Goal: Task Accomplishment & Management: Manage account settings

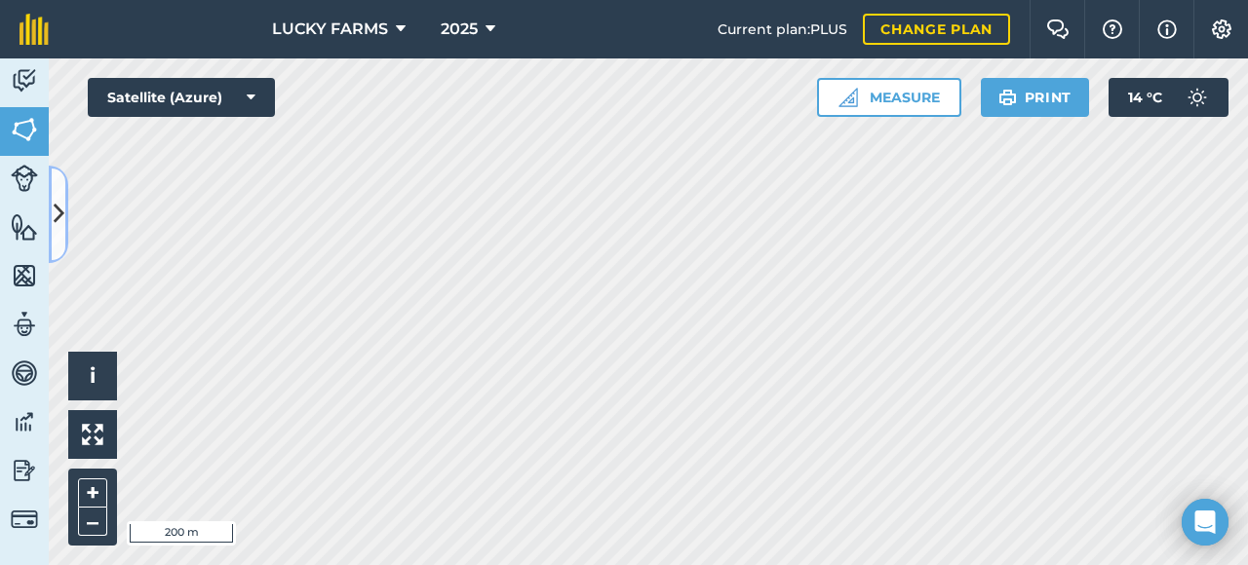
click at [63, 214] on icon at bounding box center [59, 214] width 11 height 34
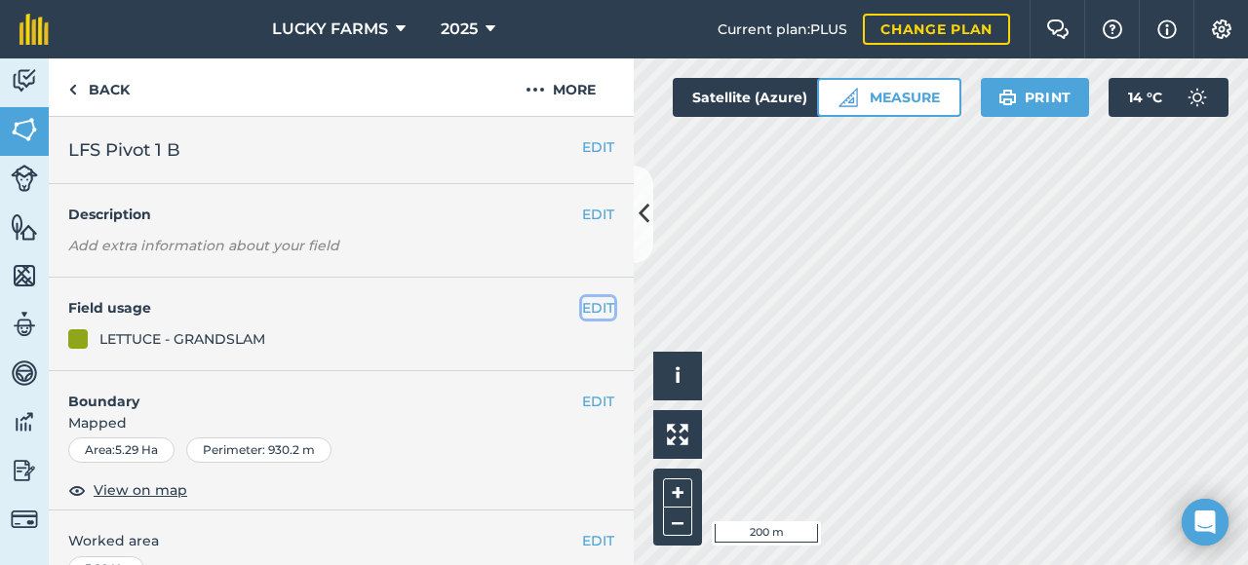
click at [582, 313] on button "EDIT" at bounding box center [598, 307] width 32 height 21
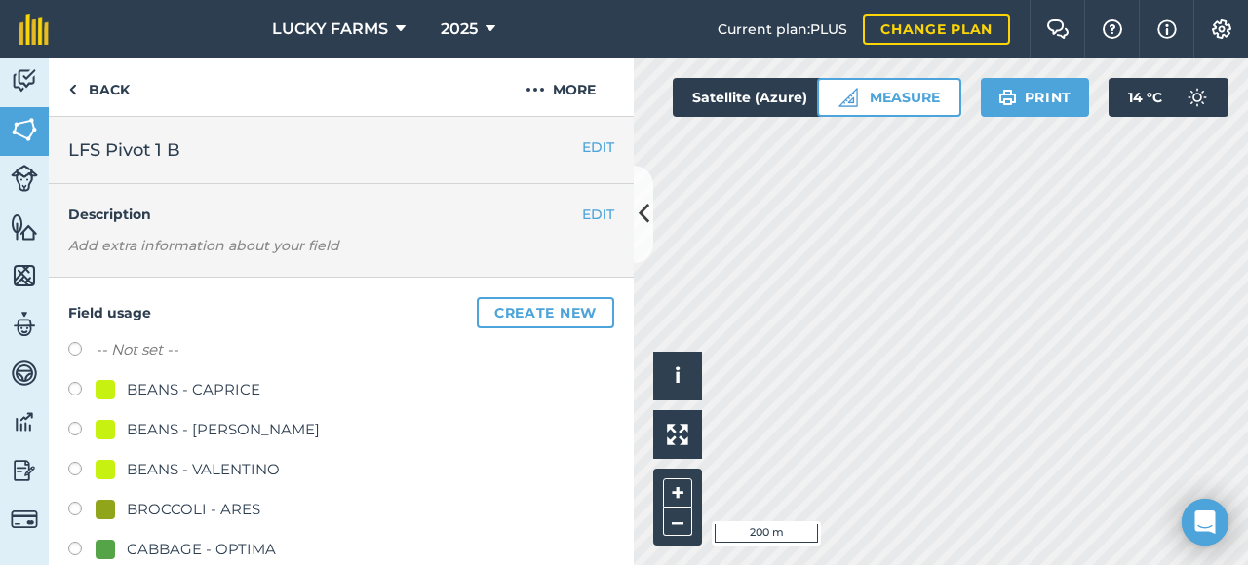
click at [85, 350] on label at bounding box center [81, 351] width 27 height 19
radio input "true"
radio input "false"
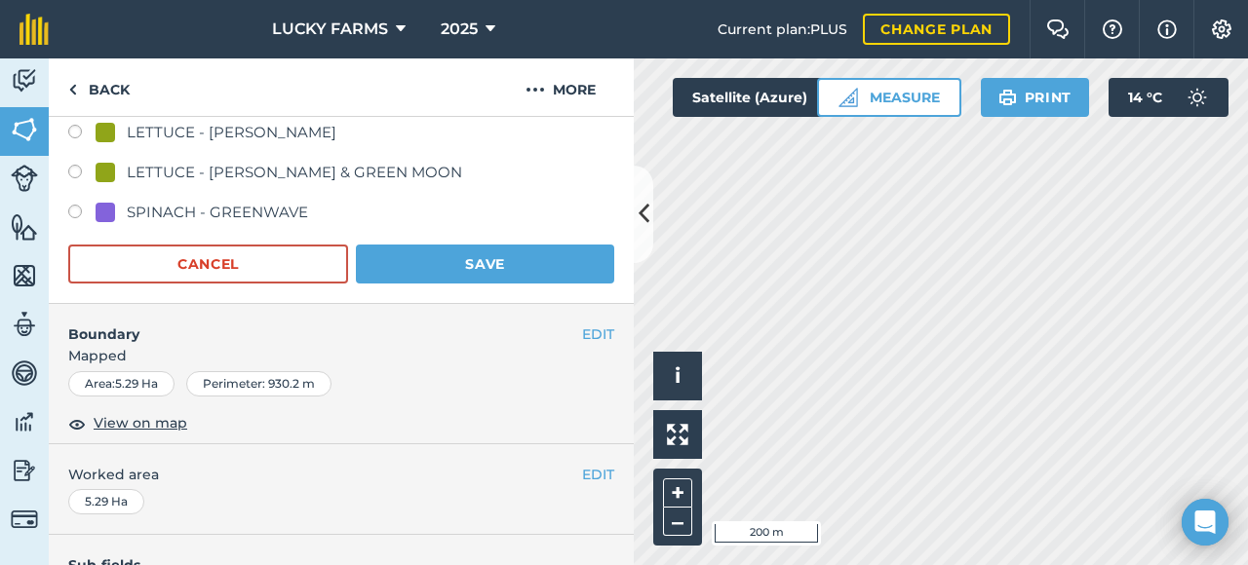
scroll to position [1267, 0]
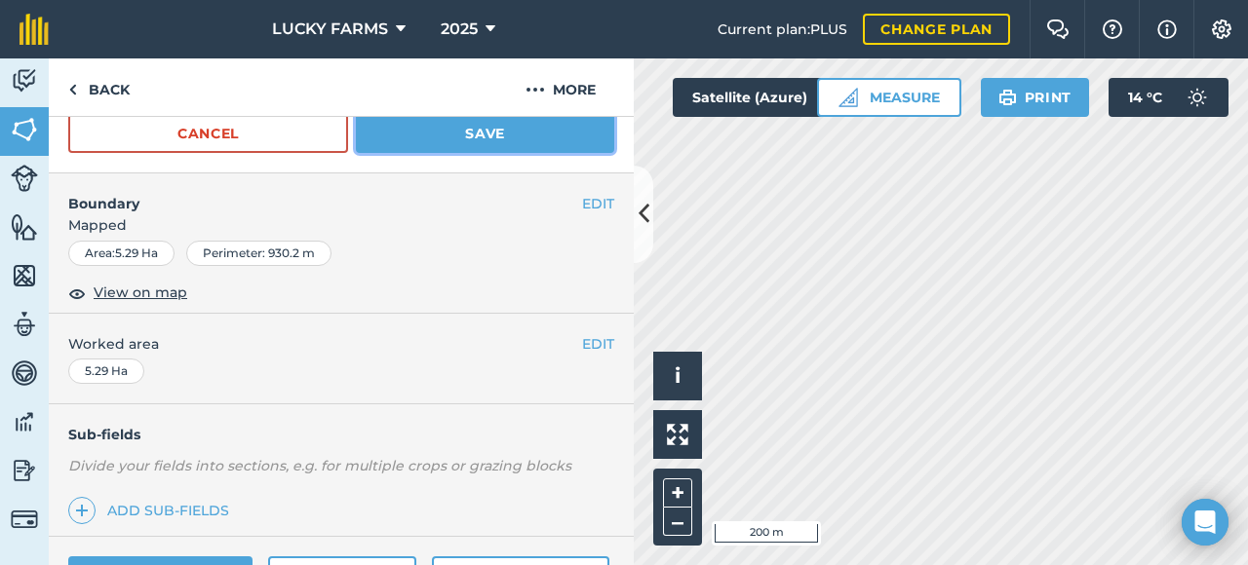
click at [482, 136] on button "Save" at bounding box center [485, 133] width 258 height 39
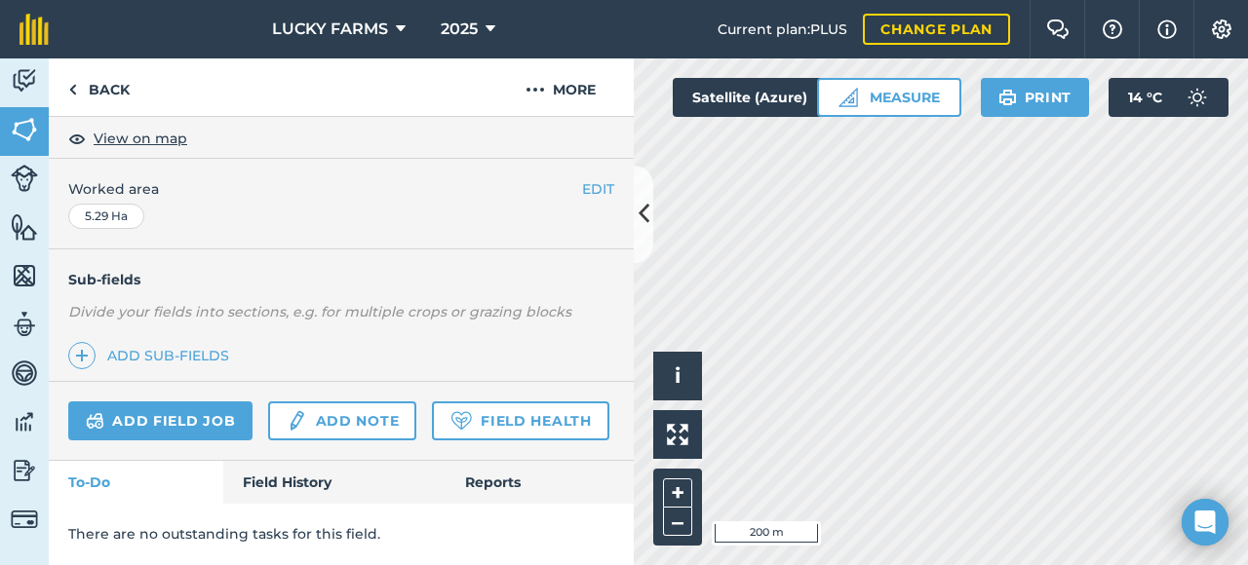
scroll to position [400, 0]
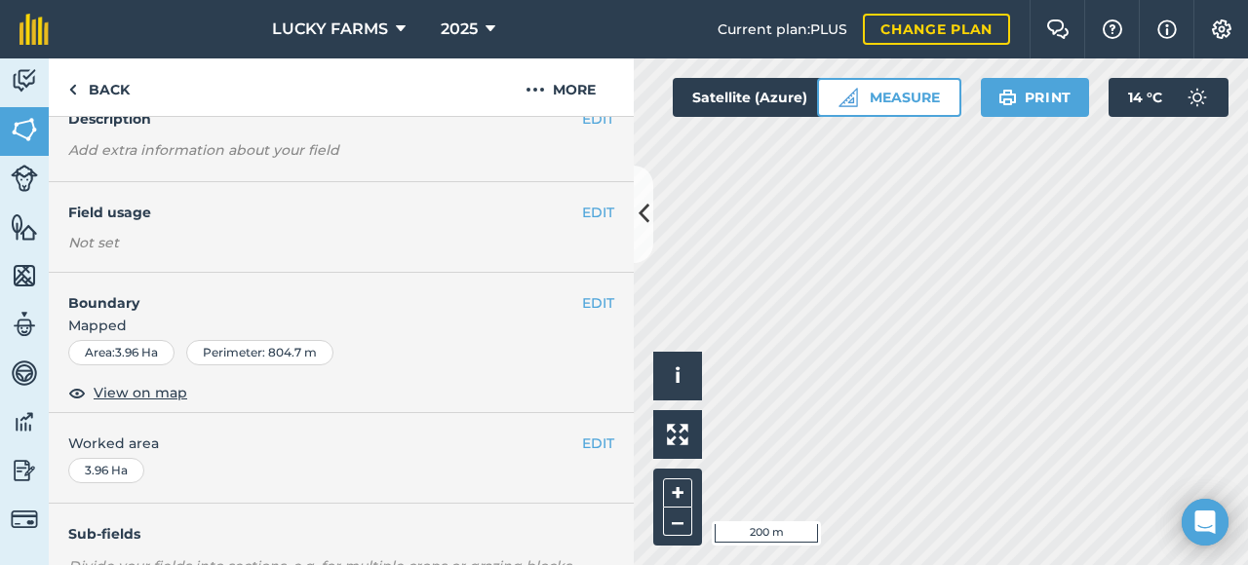
scroll to position [10, 0]
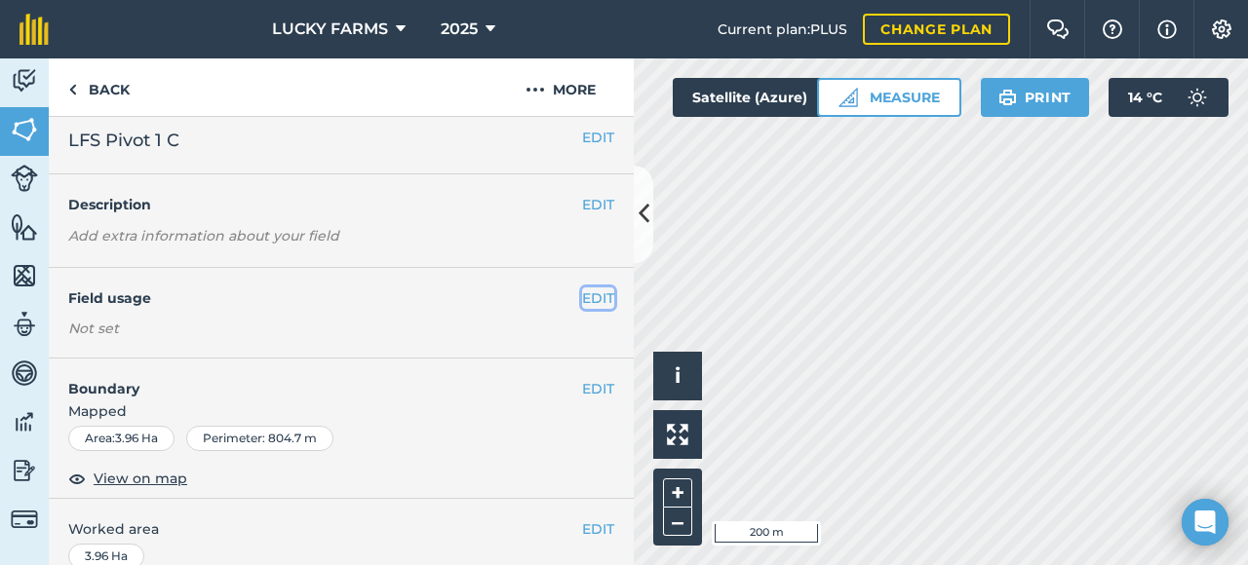
click at [595, 289] on button "EDIT" at bounding box center [598, 298] width 32 height 21
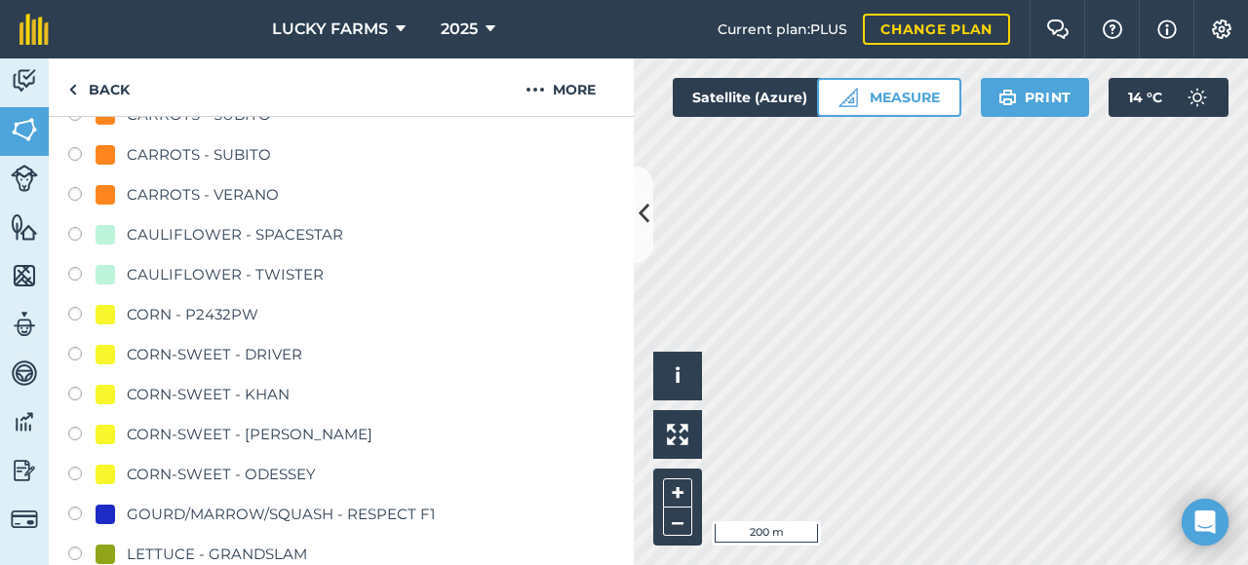
scroll to position [789, 0]
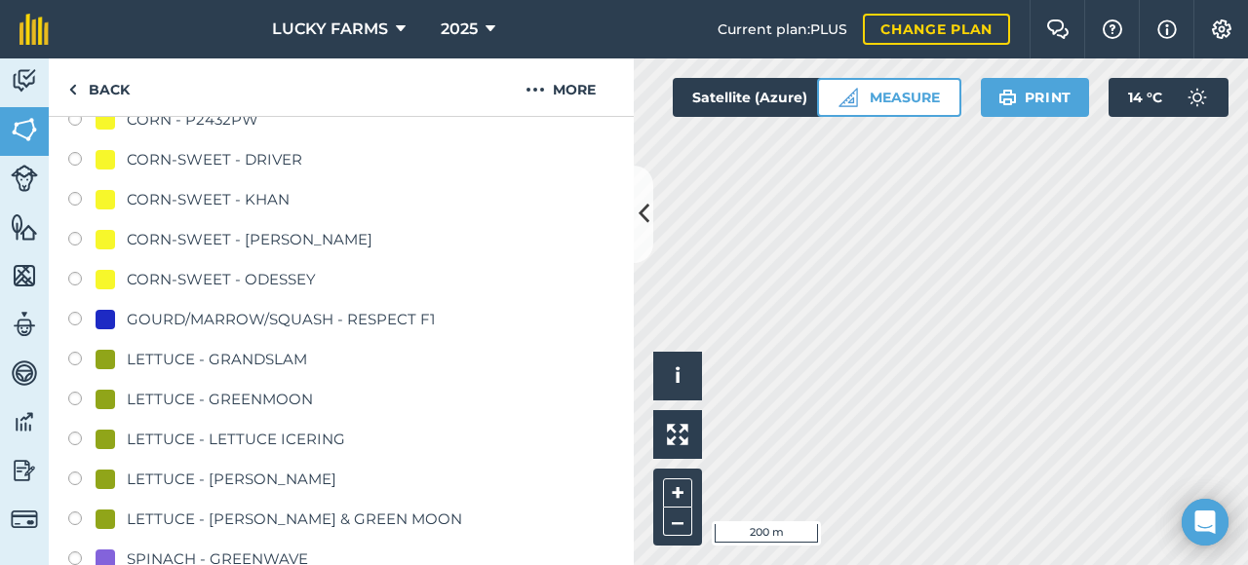
click at [81, 393] on label at bounding box center [81, 401] width 27 height 19
radio input "true"
radio input "false"
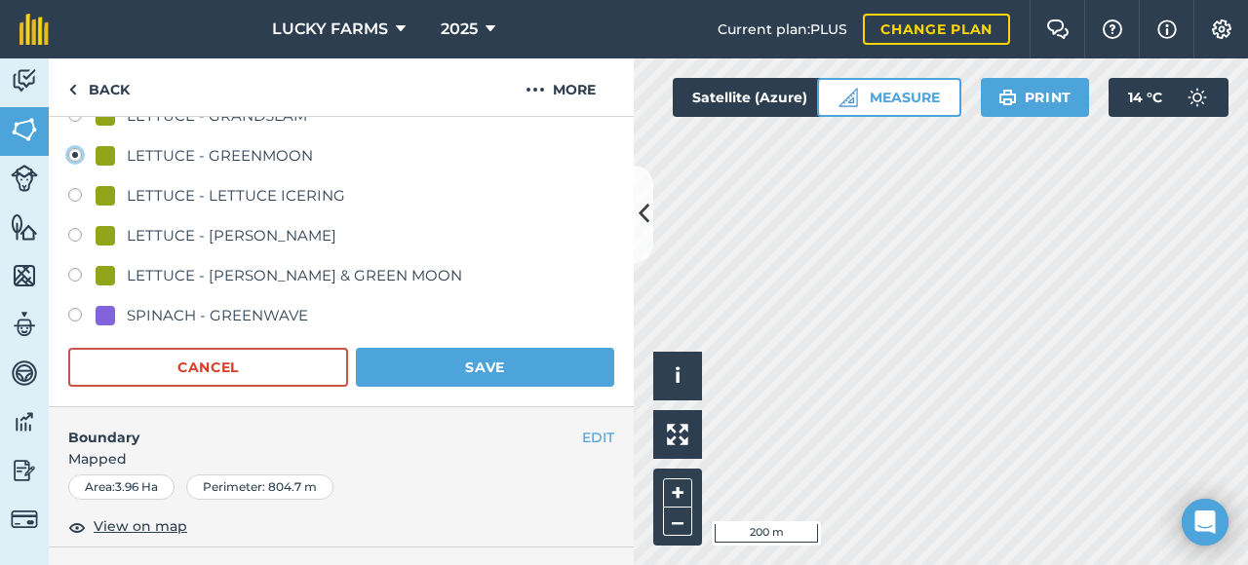
scroll to position [1170, 0]
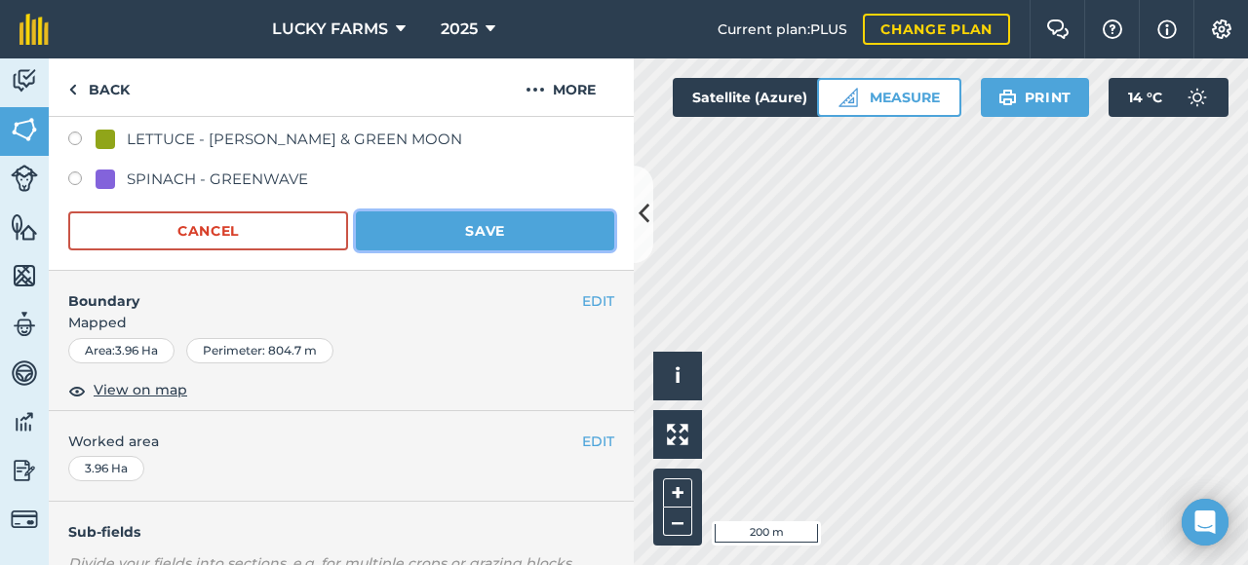
click at [470, 233] on button "Save" at bounding box center [485, 231] width 258 height 39
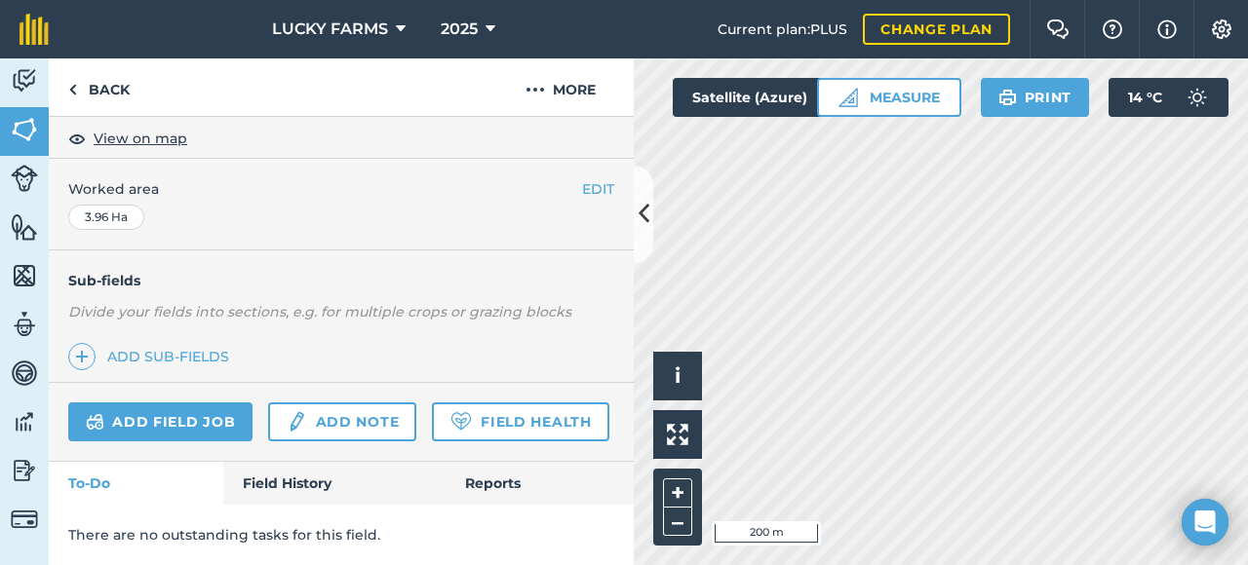
scroll to position [402, 0]
click at [638, 235] on button at bounding box center [643, 214] width 19 height 97
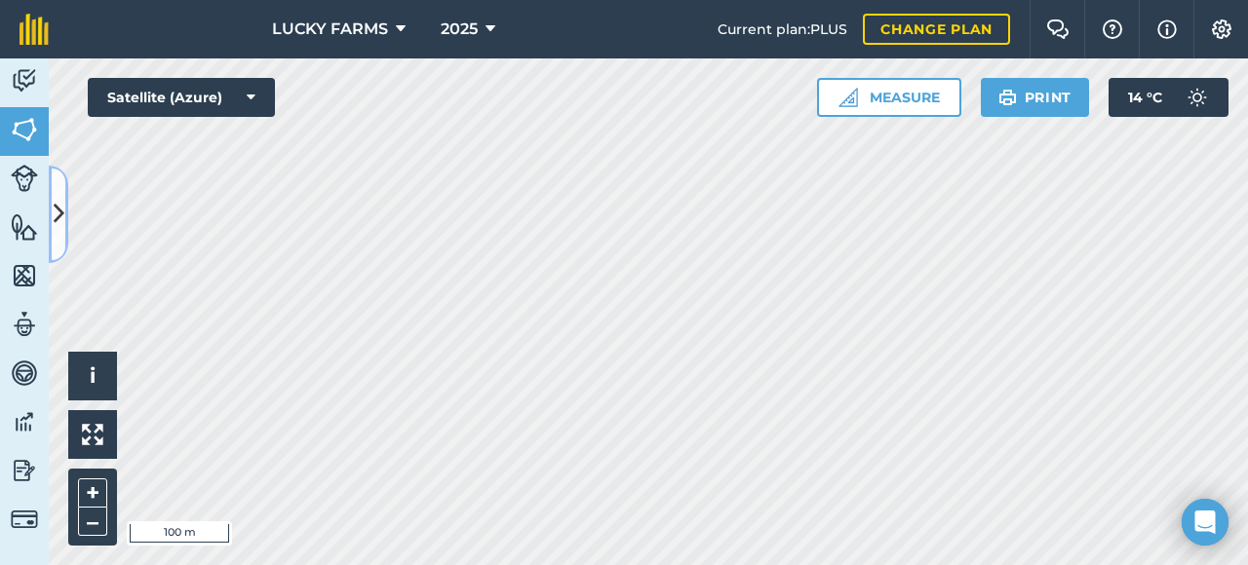
click at [60, 214] on icon at bounding box center [59, 214] width 11 height 34
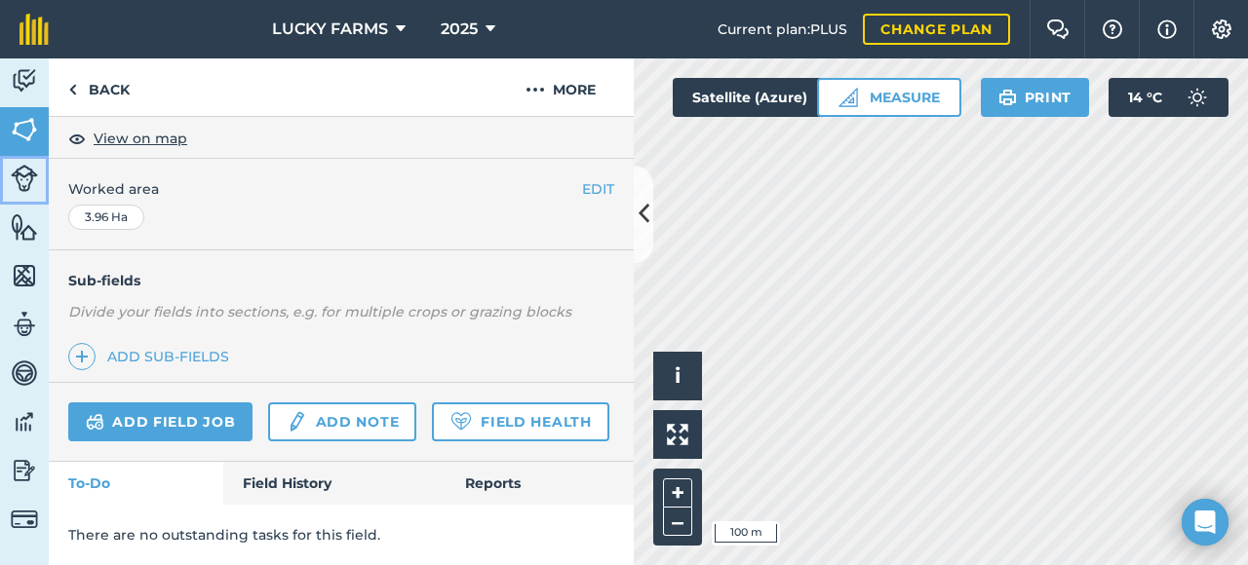
drag, startPoint x: 26, startPoint y: 181, endPoint x: 47, endPoint y: 173, distance: 22.3
click at [26, 181] on img at bounding box center [24, 178] width 27 height 27
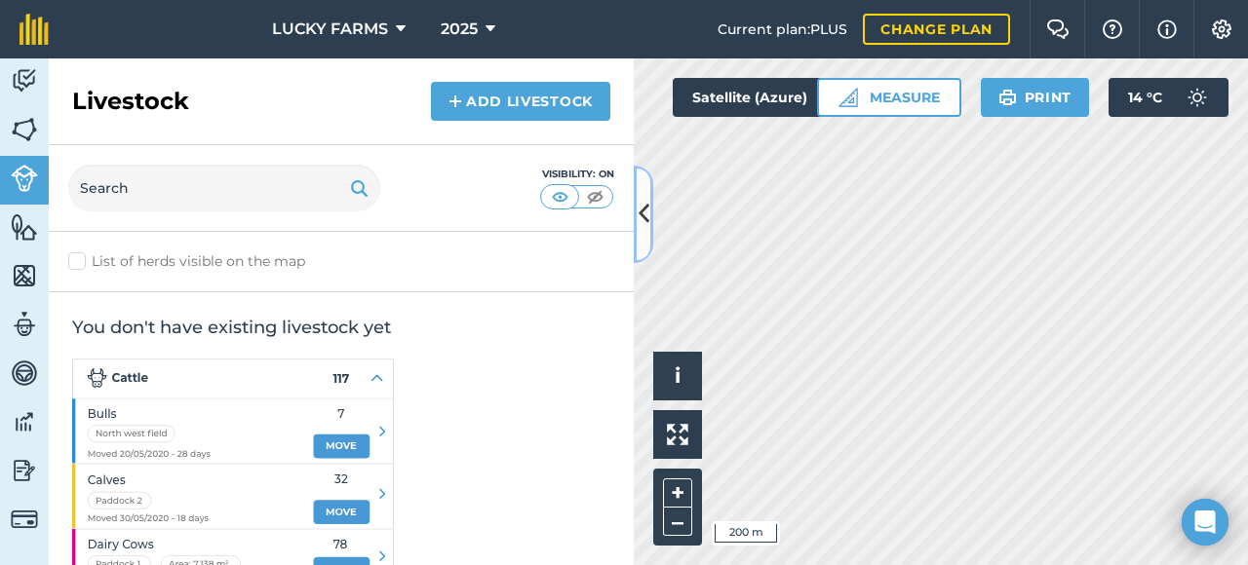
click at [649, 223] on button at bounding box center [643, 214] width 19 height 97
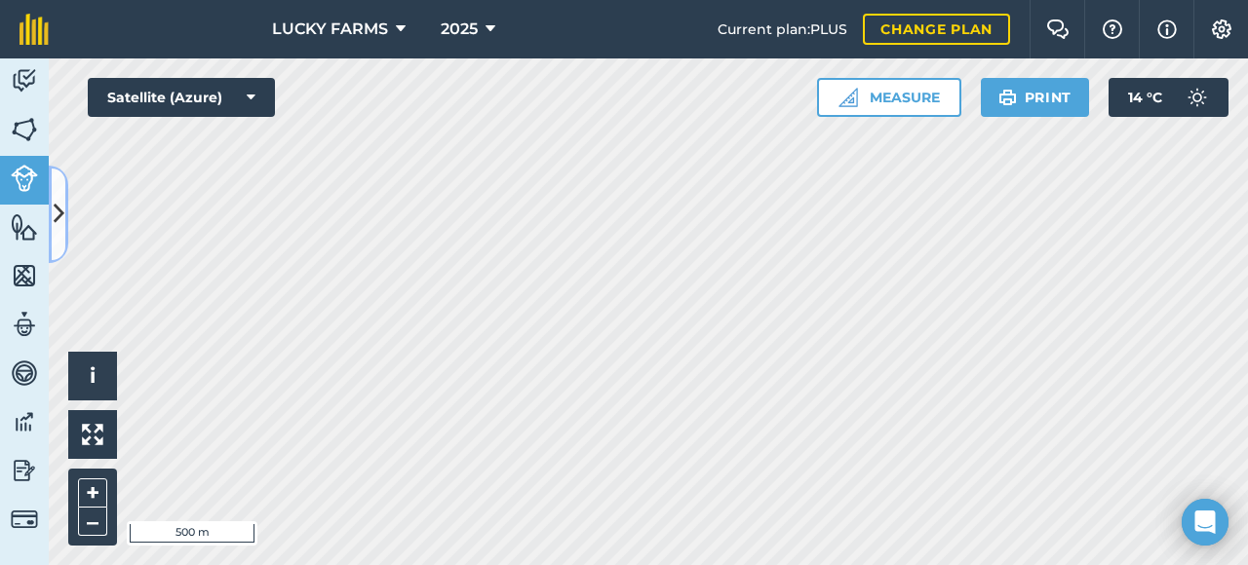
click at [62, 208] on icon at bounding box center [59, 214] width 11 height 34
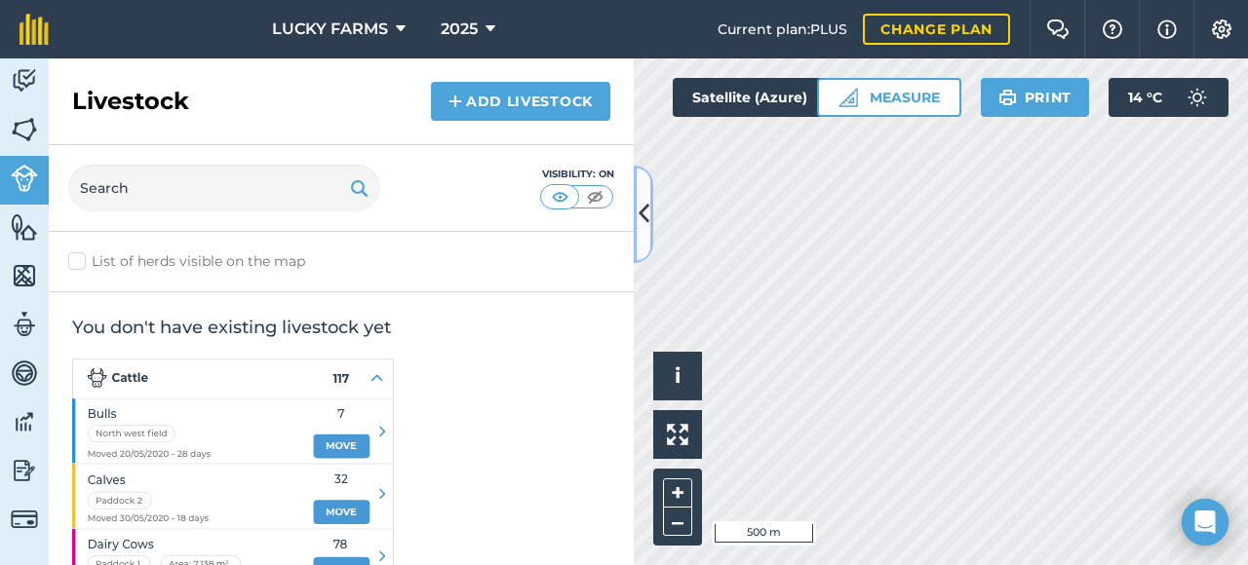
click at [639, 227] on icon at bounding box center [643, 214] width 11 height 34
